Goal: Find specific page/section: Find specific page/section

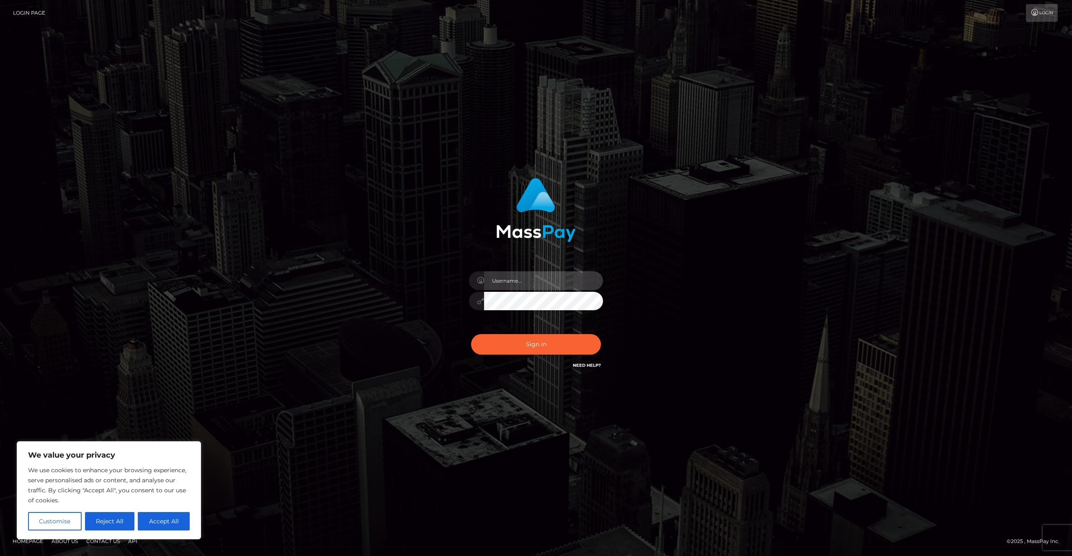
type input "Areg"
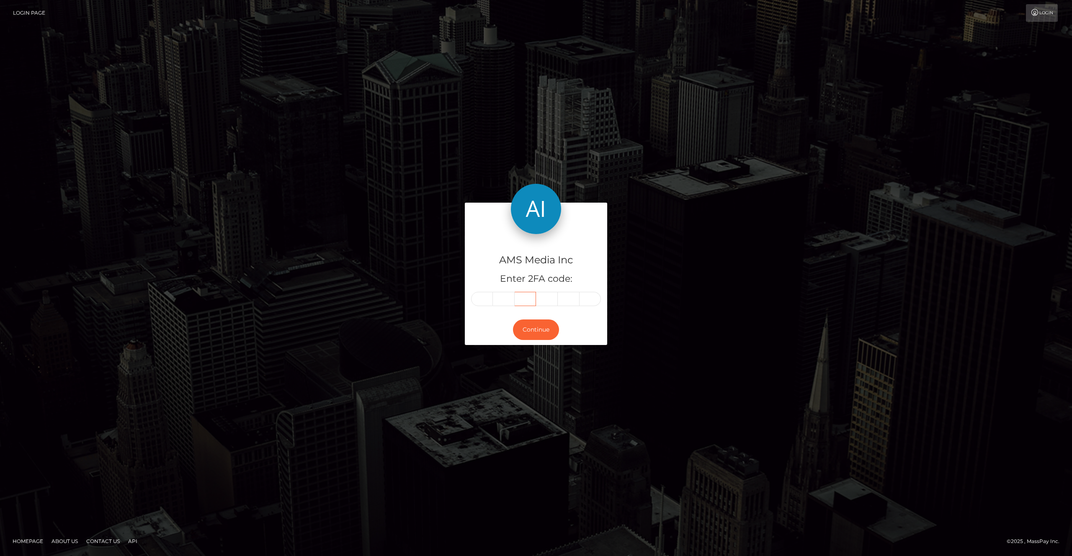
type input "019038"
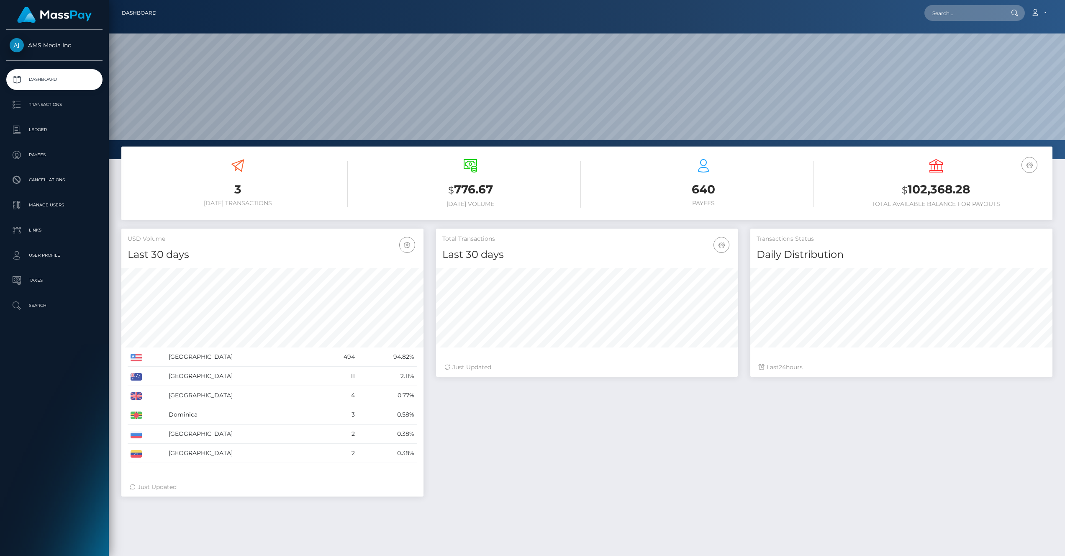
scroll to position [159, 957]
click at [947, 10] on input "text" at bounding box center [964, 13] width 79 height 16
paste input "d0ef1b49-4aad-11f0-bf09-062f66d36555"
type input "d0ef1b49-4aad-11f0-bf09-062f66d36555"
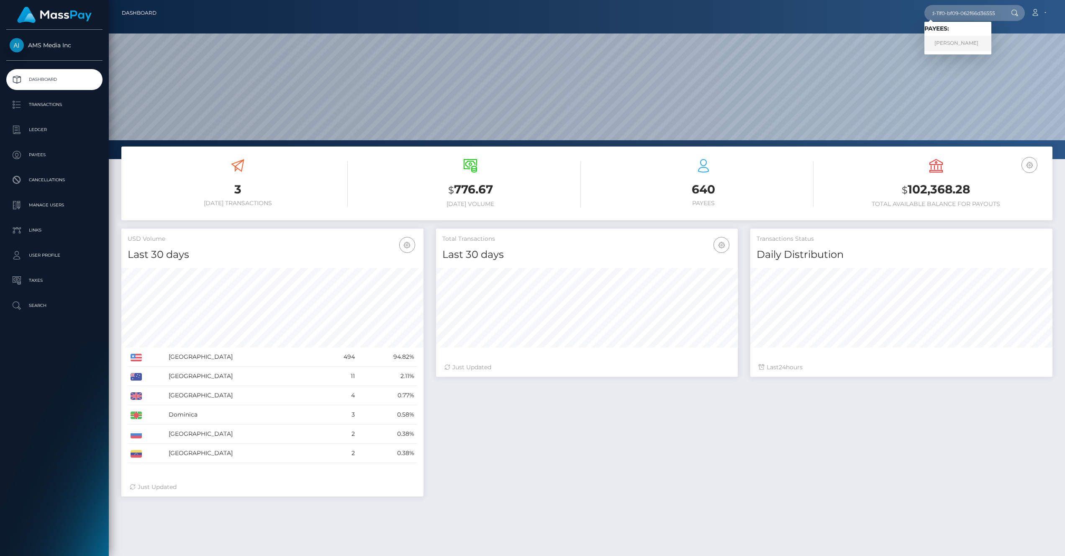
scroll to position [0, 0]
click at [962, 37] on link "[PERSON_NAME]" at bounding box center [958, 43] width 67 height 15
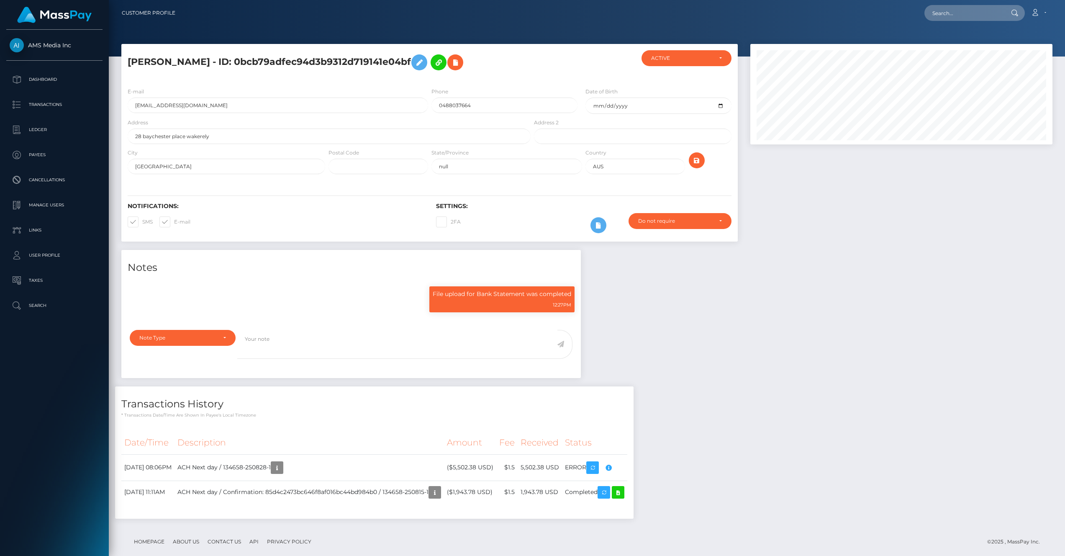
scroll to position [100, 302]
